Goal: Navigation & Orientation: Find specific page/section

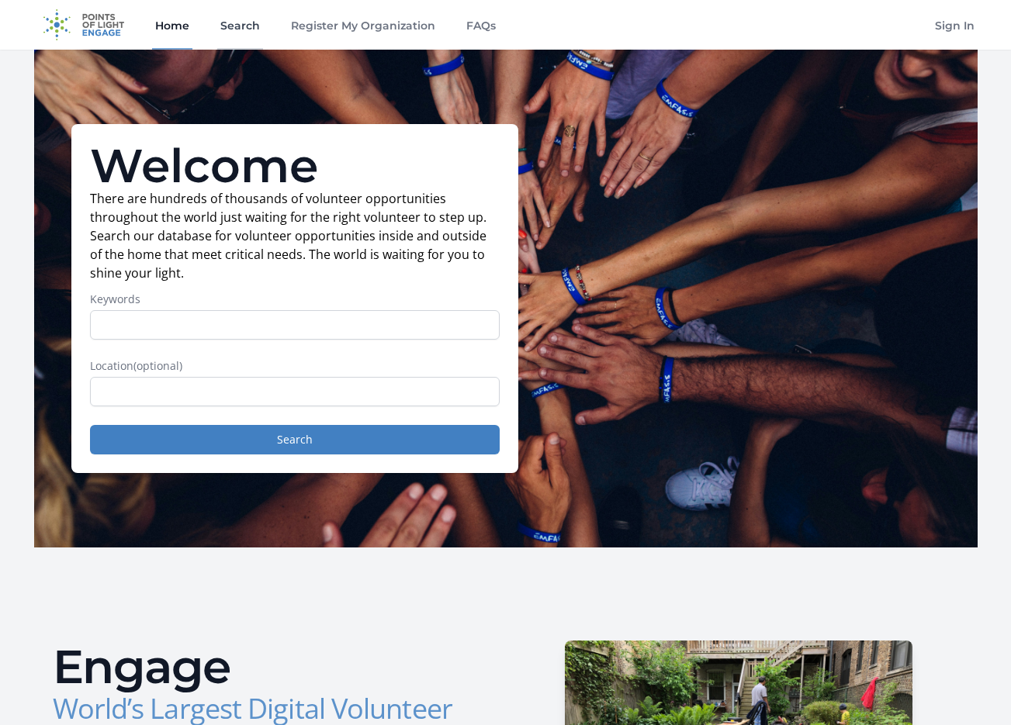
click at [252, 31] on link "Search" at bounding box center [240, 25] width 46 height 50
click at [367, 15] on link "Register My Organization" at bounding box center [363, 25] width 150 height 50
click at [228, 28] on link "Search" at bounding box center [240, 25] width 46 height 50
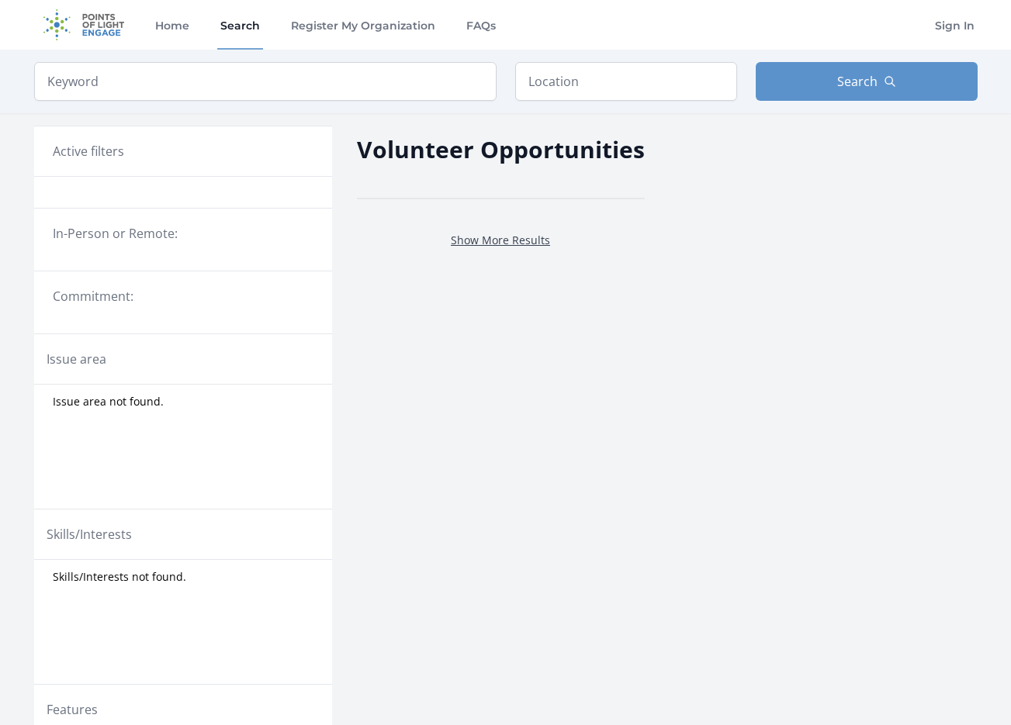
click at [492, 241] on link "Show More Results" at bounding box center [500, 240] width 99 height 15
drag, startPoint x: 488, startPoint y: 255, endPoint x: 491, endPoint y: 244, distance: 12.0
click at [487, 255] on div "Show More Results" at bounding box center [501, 240] width 288 height 56
click at [491, 244] on link "Show More Results" at bounding box center [500, 240] width 99 height 15
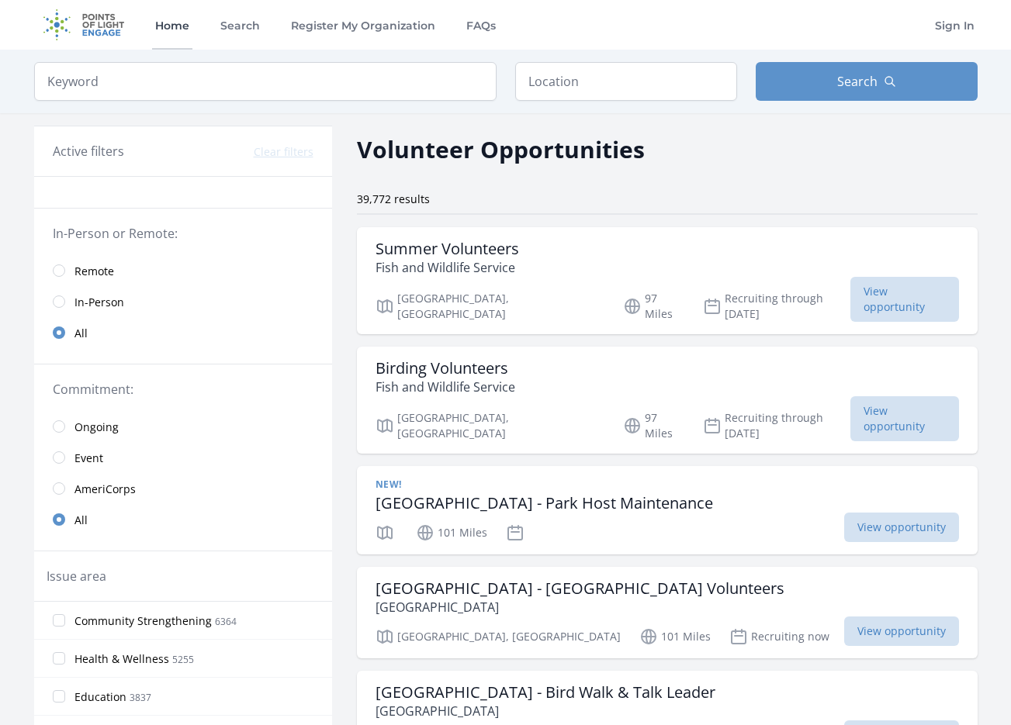
click at [161, 24] on link "Home" at bounding box center [172, 25] width 40 height 50
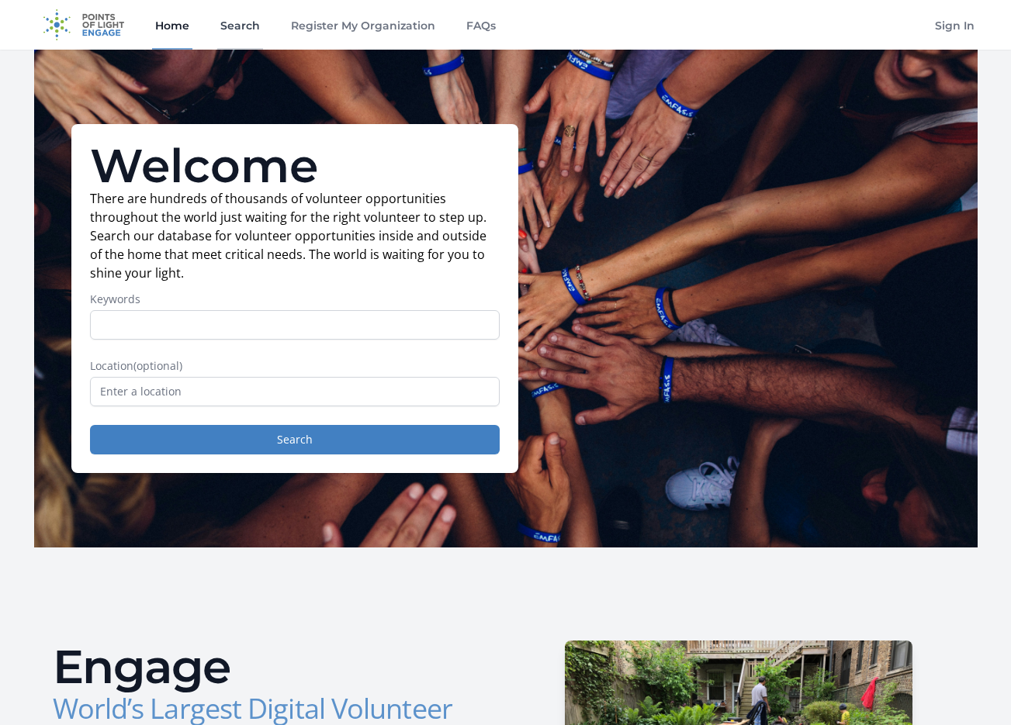
click at [230, 26] on link "Search" at bounding box center [240, 25] width 46 height 50
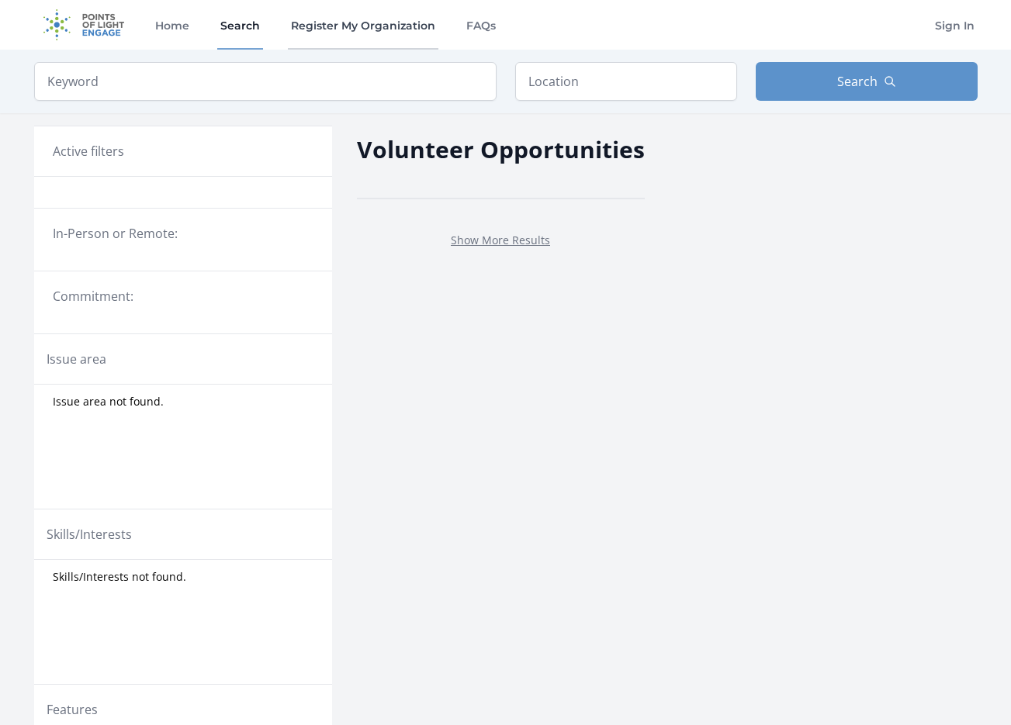
click at [330, 29] on link "Register My Organization" at bounding box center [363, 25] width 150 height 50
click at [172, 23] on link "Home" at bounding box center [172, 25] width 40 height 50
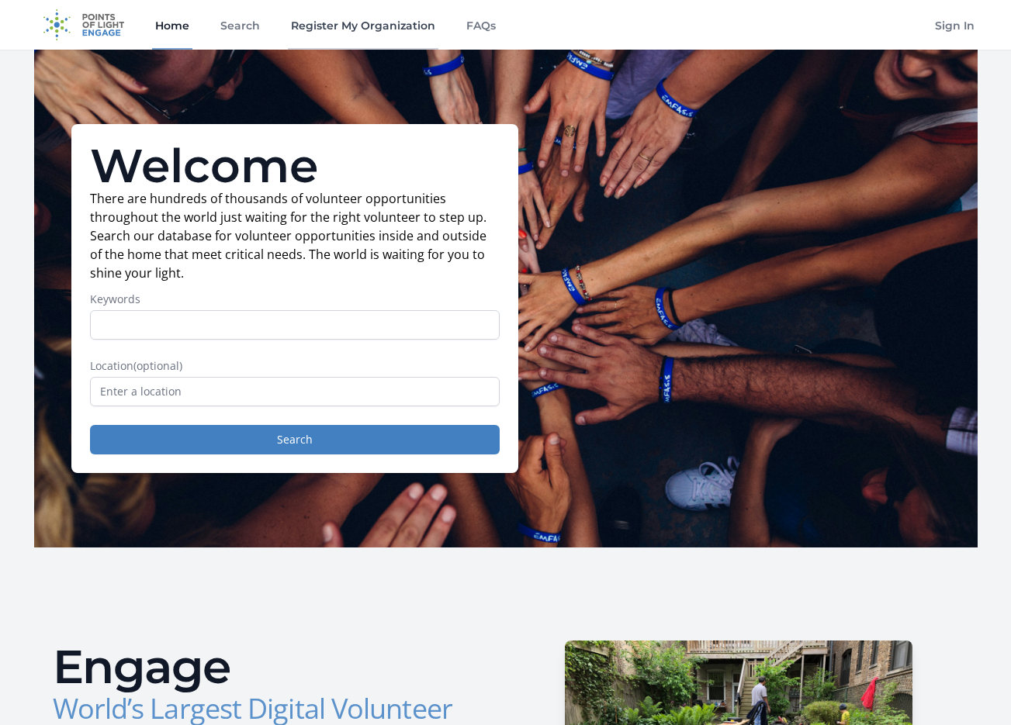
click at [335, 25] on link "Register My Organization" at bounding box center [363, 25] width 150 height 50
